Goal: Information Seeking & Learning: Check status

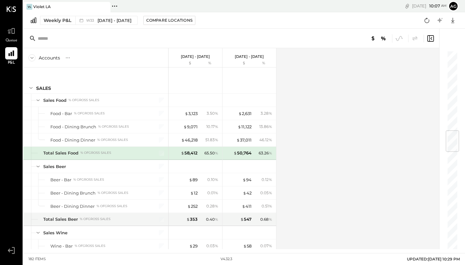
scroll to position [673, 0]
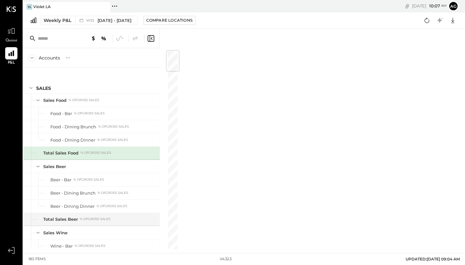
click at [150, 42] on icon at bounding box center [151, 39] width 8 height 8
click at [191, 37] on icon "Close panel" at bounding box center [189, 38] width 6 height 6
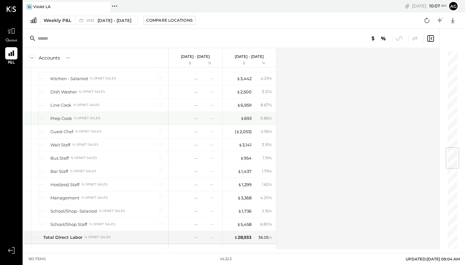
scroll to position [816, 0]
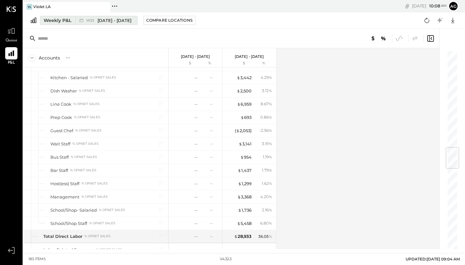
click at [125, 21] on span "[DATE] - [DATE]" at bounding box center [114, 20] width 34 height 6
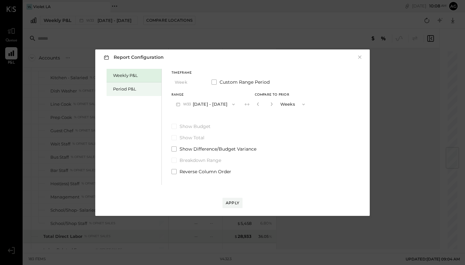
click at [139, 91] on div "Period P&L" at bounding box center [135, 89] width 45 height 6
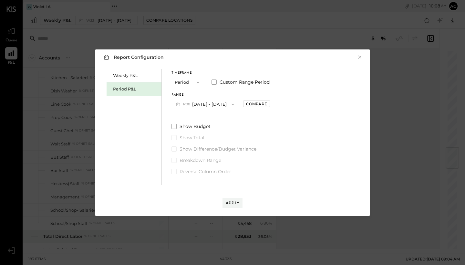
click at [215, 106] on button "P08 [DATE] - [DATE]" at bounding box center [204, 104] width 67 height 12
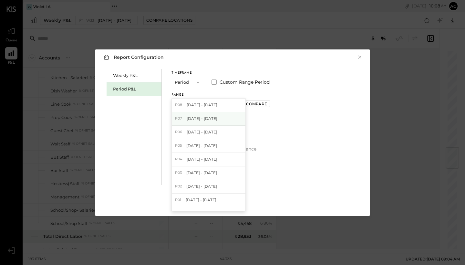
click at [213, 119] on span "[DATE] - [DATE]" at bounding box center [201, 117] width 31 height 5
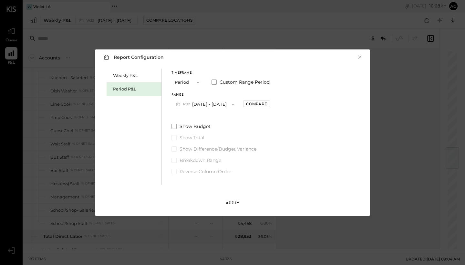
click at [235, 204] on div "Apply" at bounding box center [232, 202] width 14 height 5
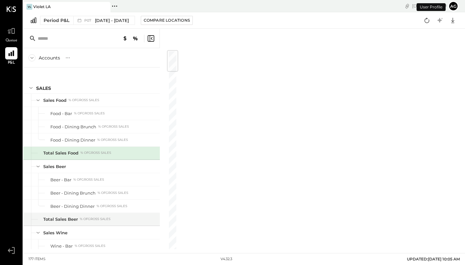
click at [153, 43] on div at bounding box center [91, 38] width 136 height 19
click at [151, 39] on icon at bounding box center [151, 39] width 8 height 8
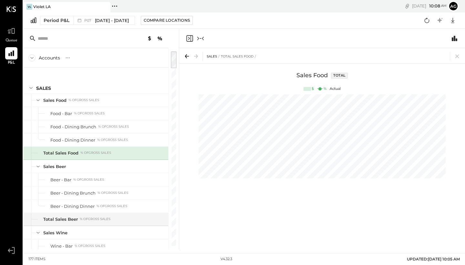
click at [188, 38] on icon "Close panel" at bounding box center [189, 39] width 8 height 8
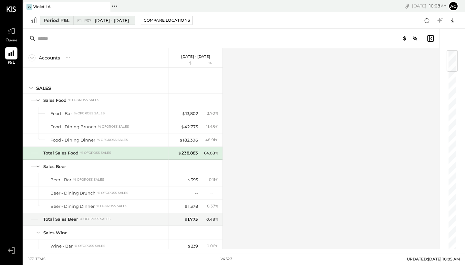
click at [101, 22] on span "[DATE] - [DATE]" at bounding box center [112, 20] width 34 height 6
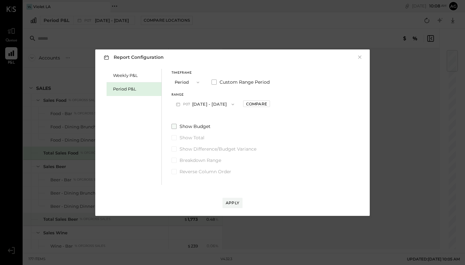
click at [172, 125] on span at bounding box center [173, 126] width 5 height 5
click at [236, 205] on div "Apply" at bounding box center [232, 202] width 14 height 5
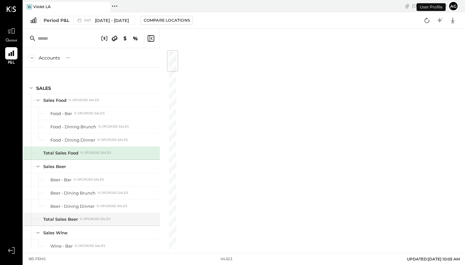
click at [154, 42] on icon at bounding box center [151, 39] width 8 height 8
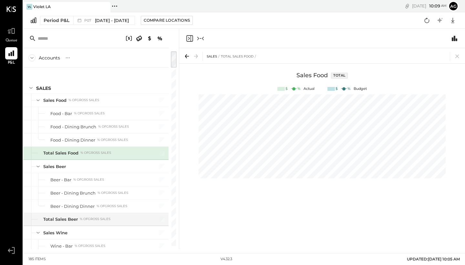
click at [188, 40] on icon "Close panel" at bounding box center [189, 39] width 8 height 8
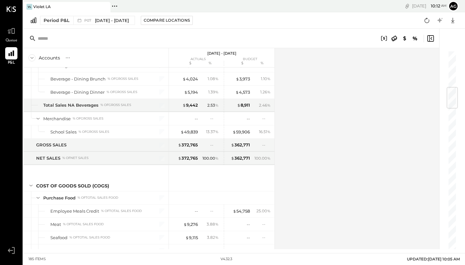
scroll to position [313, 0]
click at [72, 23] on button "Period P&L P07 [DATE] - [DATE]" at bounding box center [87, 20] width 95 height 9
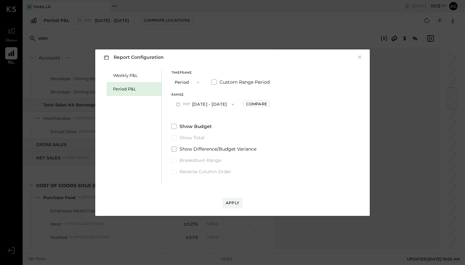
click at [198, 147] on span "Show Difference/Budget Variance" at bounding box center [217, 148] width 77 height 6
click at [235, 201] on div "Apply" at bounding box center [232, 202] width 14 height 5
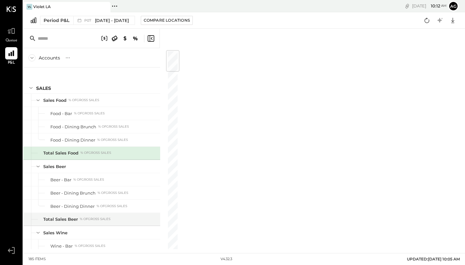
click at [152, 41] on icon at bounding box center [150, 38] width 6 height 6
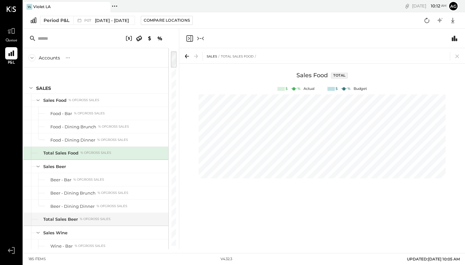
click at [187, 37] on icon "Close panel" at bounding box center [189, 39] width 8 height 8
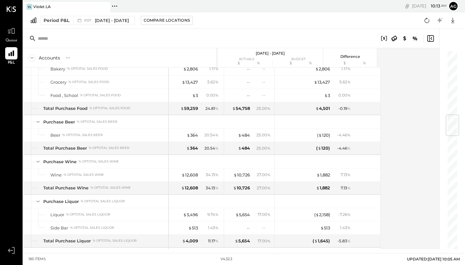
scroll to position [549, 0]
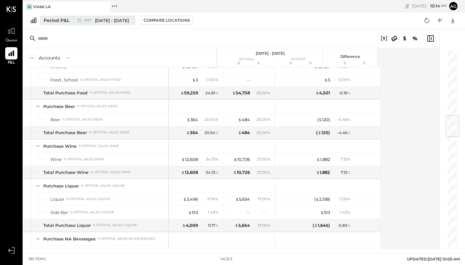
click at [65, 20] on div "Period P&L" at bounding box center [57, 20] width 26 height 6
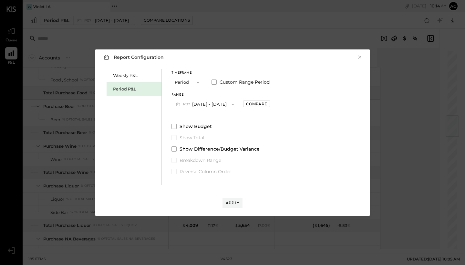
click at [234, 101] on button "P07 [DATE] - [DATE]" at bounding box center [204, 104] width 67 height 12
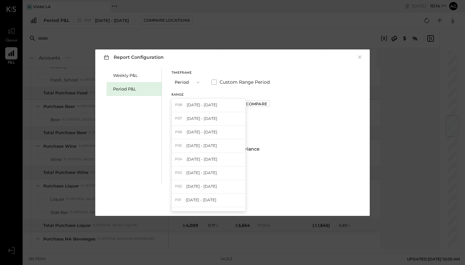
scroll to position [0, 0]
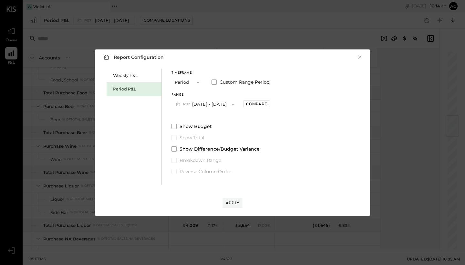
click at [343, 208] on div "Report Configuration × Weekly P&L Period P&L Timeframe Period Custom Range Peri…" at bounding box center [232, 132] width 274 height 166
click at [136, 75] on div "Weekly P&L" at bounding box center [135, 75] width 45 height 6
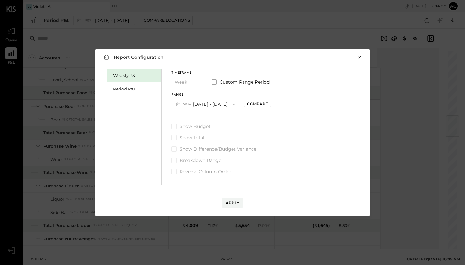
click at [358, 60] on button "×" at bounding box center [359, 57] width 6 height 6
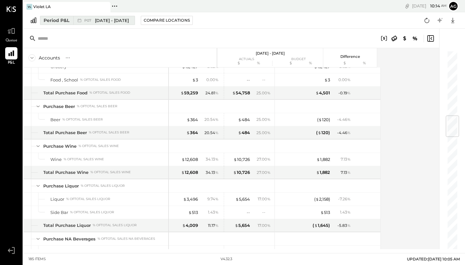
click at [66, 20] on div "Period P&L" at bounding box center [57, 20] width 26 height 6
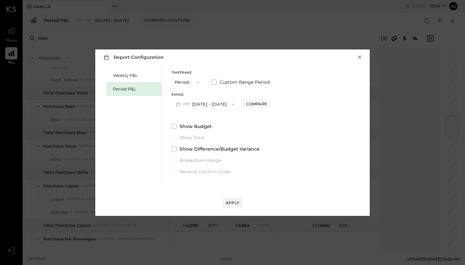
click at [358, 58] on button "×" at bounding box center [359, 57] width 6 height 6
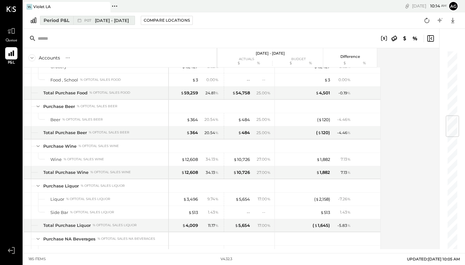
click at [47, 21] on div "Period P&L" at bounding box center [57, 20] width 26 height 6
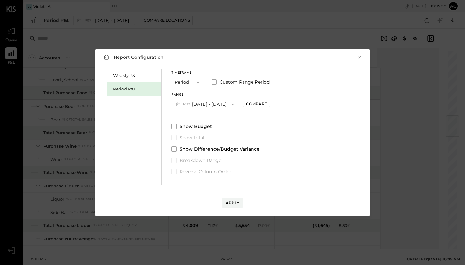
click at [195, 80] on icon "button" at bounding box center [197, 82] width 5 height 5
click at [188, 107] on div "YTD" at bounding box center [188, 105] width 32 height 12
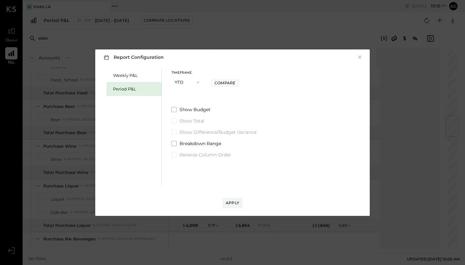
click at [199, 82] on icon "button" at bounding box center [197, 82] width 5 height 5
click at [199, 82] on div "Period" at bounding box center [188, 82] width 32 height 12
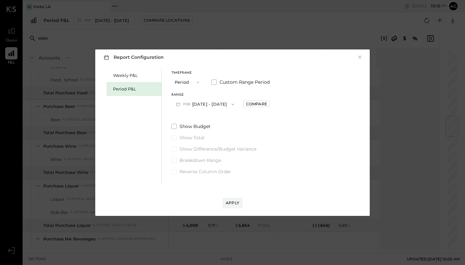
click at [199, 82] on icon "button" at bounding box center [197, 82] width 5 height 5
click at [190, 104] on div "YTD" at bounding box center [188, 105] width 32 height 12
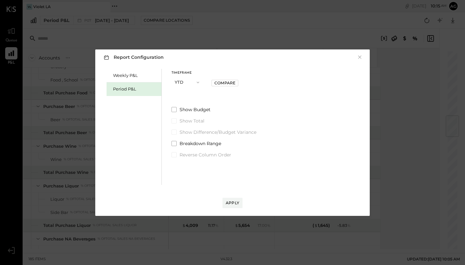
click at [190, 82] on button "YTD" at bounding box center [187, 82] width 32 height 12
click at [235, 104] on div "Timeframe YTD Compare Show Budget Show Total Show Difference/Budget Variance Br…" at bounding box center [213, 113] width 85 height 89
click at [197, 84] on icon "button" at bounding box center [197, 82] width 5 height 5
click at [190, 80] on div "Period" at bounding box center [188, 82] width 32 height 12
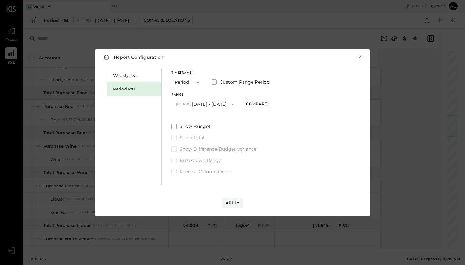
click at [220, 83] on span "Custom Range Period" at bounding box center [244, 82] width 50 height 6
click at [199, 104] on button "[DATE]" at bounding box center [190, 104] width 38 height 12
click at [193, 133] on span "[DATE]" at bounding box center [186, 130] width 14 height 5
click at [250, 105] on button "[DATE]" at bounding box center [244, 104] width 38 height 12
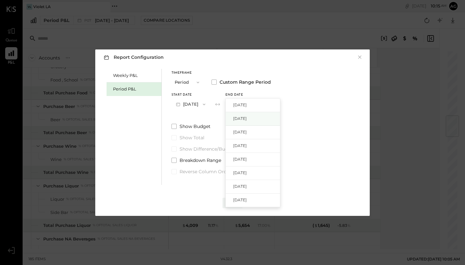
click at [272, 115] on div "[DATE]" at bounding box center [252, 119] width 54 height 14
click at [232, 199] on button "Apply" at bounding box center [232, 202] width 20 height 10
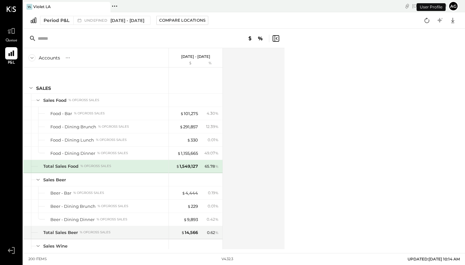
scroll to position [2, 0]
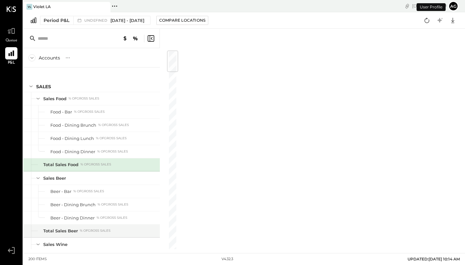
click at [150, 40] on icon at bounding box center [151, 39] width 8 height 8
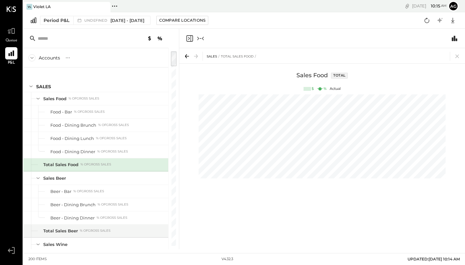
click at [188, 36] on icon "Close panel" at bounding box center [189, 39] width 8 height 8
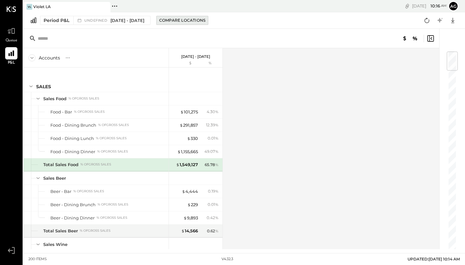
click at [186, 21] on div "Compare Locations" at bounding box center [182, 19] width 46 height 5
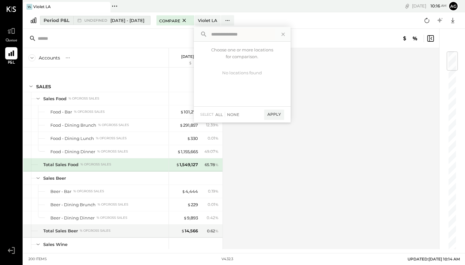
click at [144, 18] on span "[DATE] - [DATE]" at bounding box center [127, 20] width 34 height 6
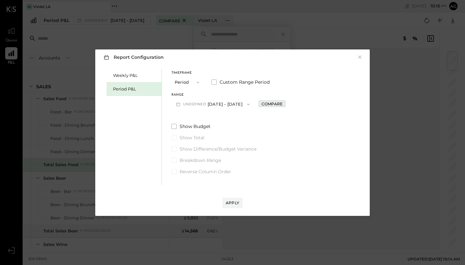
click at [282, 104] on div "Compare" at bounding box center [271, 103] width 21 height 5
click at [324, 103] on button "Periods" at bounding box center [308, 104] width 32 height 12
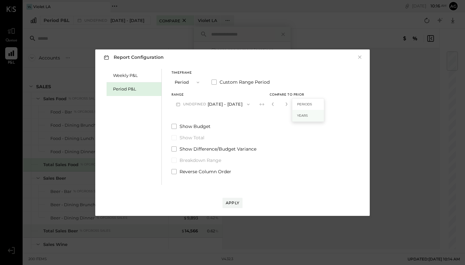
click at [324, 117] on div "Years" at bounding box center [308, 116] width 32 height 12
click at [235, 202] on div "Apply" at bounding box center [232, 202] width 14 height 5
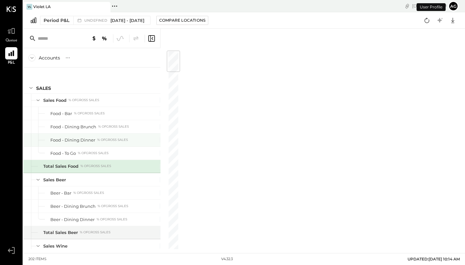
scroll to position [2, 0]
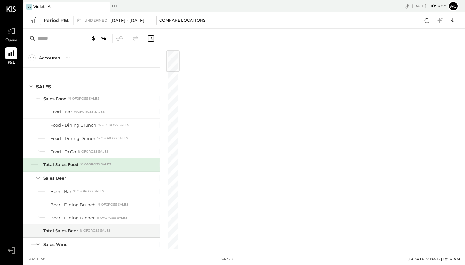
click at [152, 41] on icon at bounding box center [150, 38] width 6 height 6
click at [189, 42] on icon "Close panel" at bounding box center [189, 39] width 8 height 8
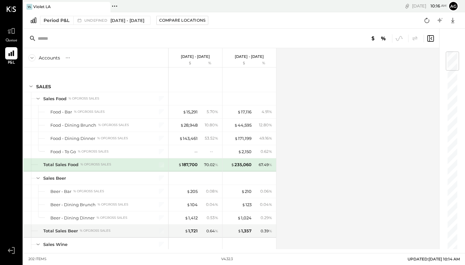
click at [195, 62] on div "$" at bounding box center [185, 63] width 26 height 5
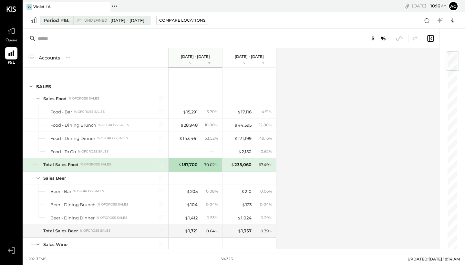
click at [137, 22] on span "[DATE] - [DATE]" at bounding box center [127, 20] width 34 height 6
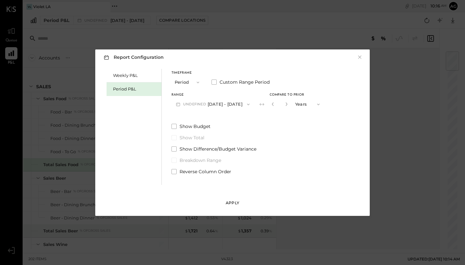
click at [231, 203] on div "Apply" at bounding box center [232, 202] width 14 height 5
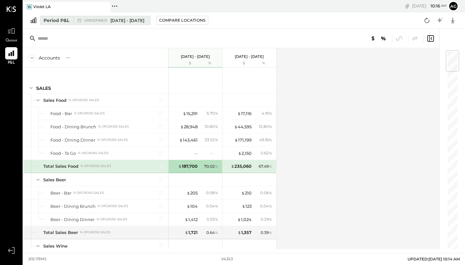
click at [126, 23] on span "[DATE] - [DATE]" at bounding box center [127, 20] width 34 height 6
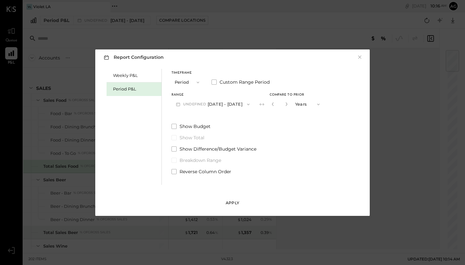
click at [234, 204] on div "Apply" at bounding box center [232, 202] width 14 height 5
